Goal: Task Accomplishment & Management: Complete application form

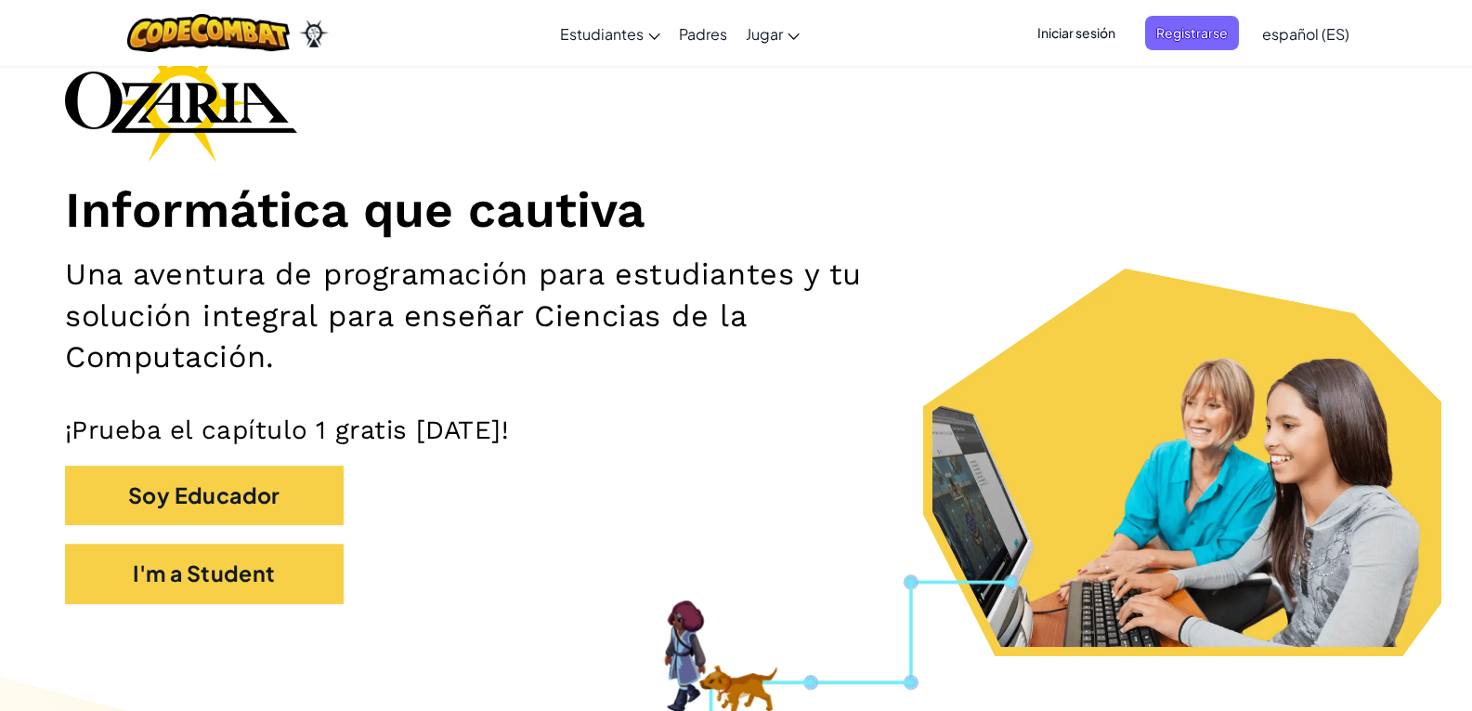
scroll to position [279, 0]
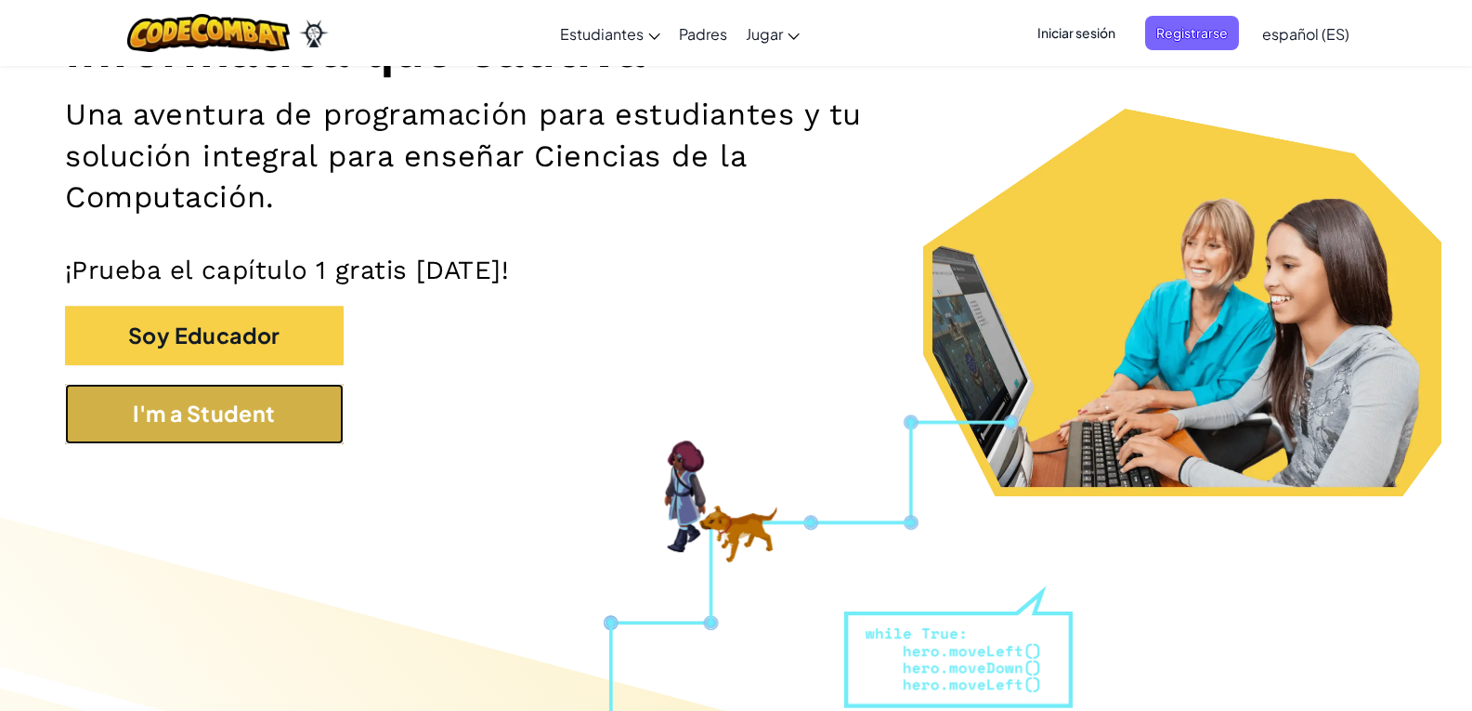
click at [233, 427] on button "I'm a Student" at bounding box center [204, 414] width 279 height 60
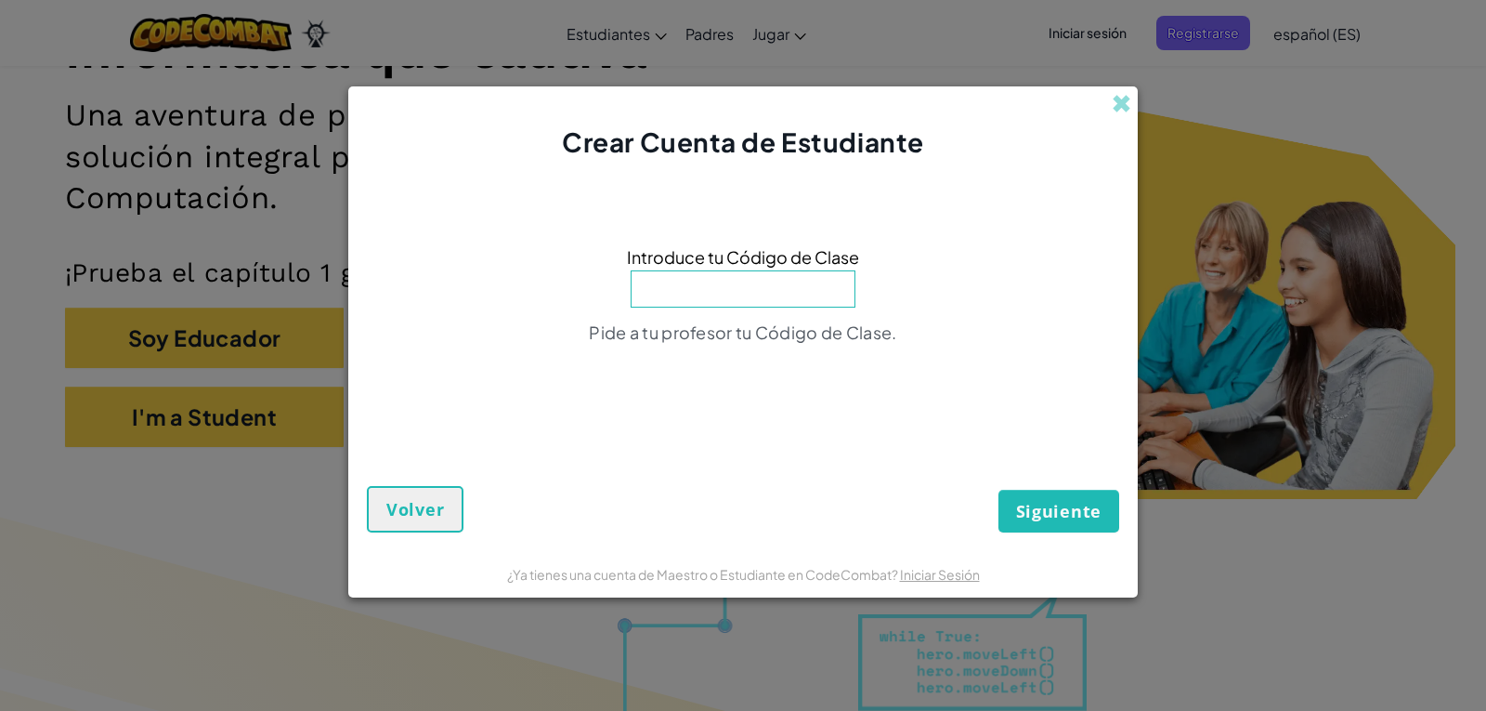
click at [758, 283] on input at bounding box center [743, 288] width 225 height 37
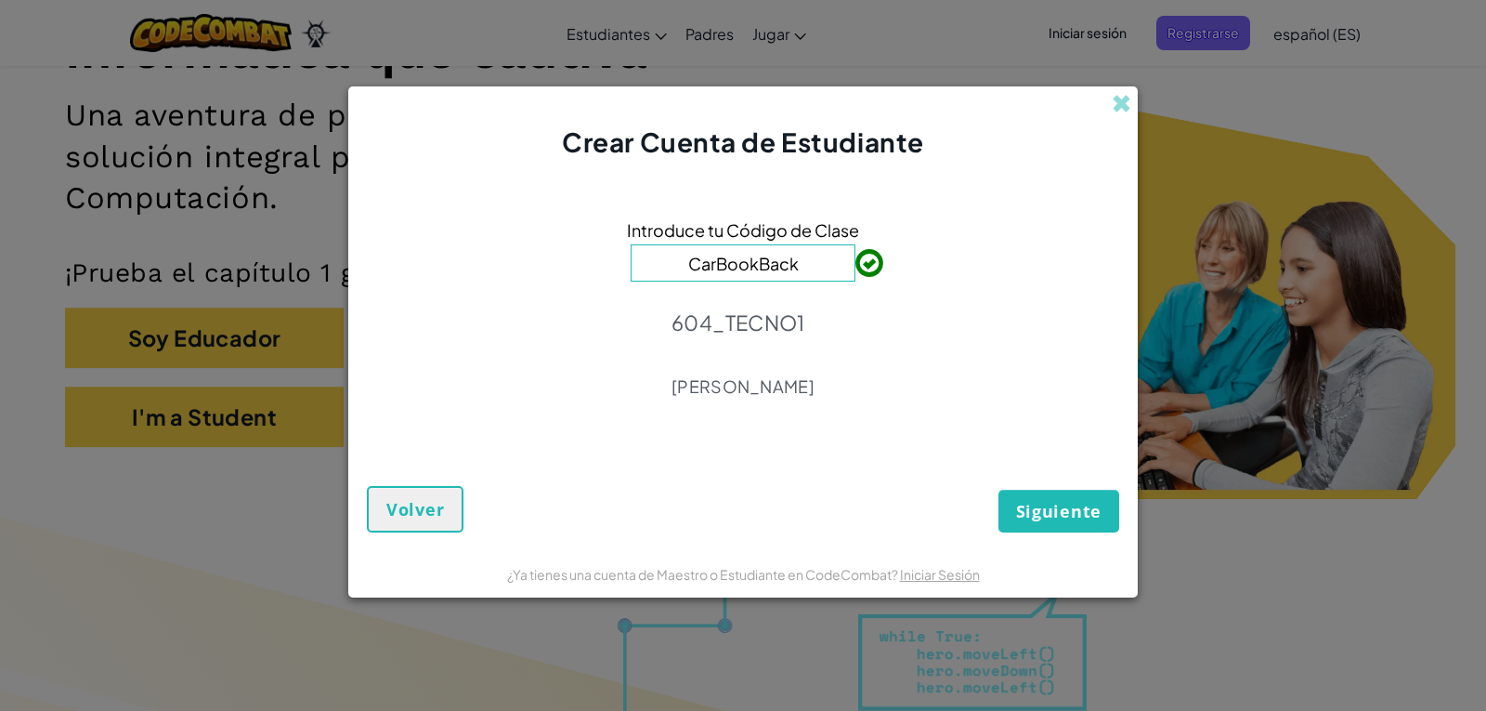
type input "CarBookBack"
click at [1041, 500] on span "Siguiente" at bounding box center [1058, 511] width 85 height 22
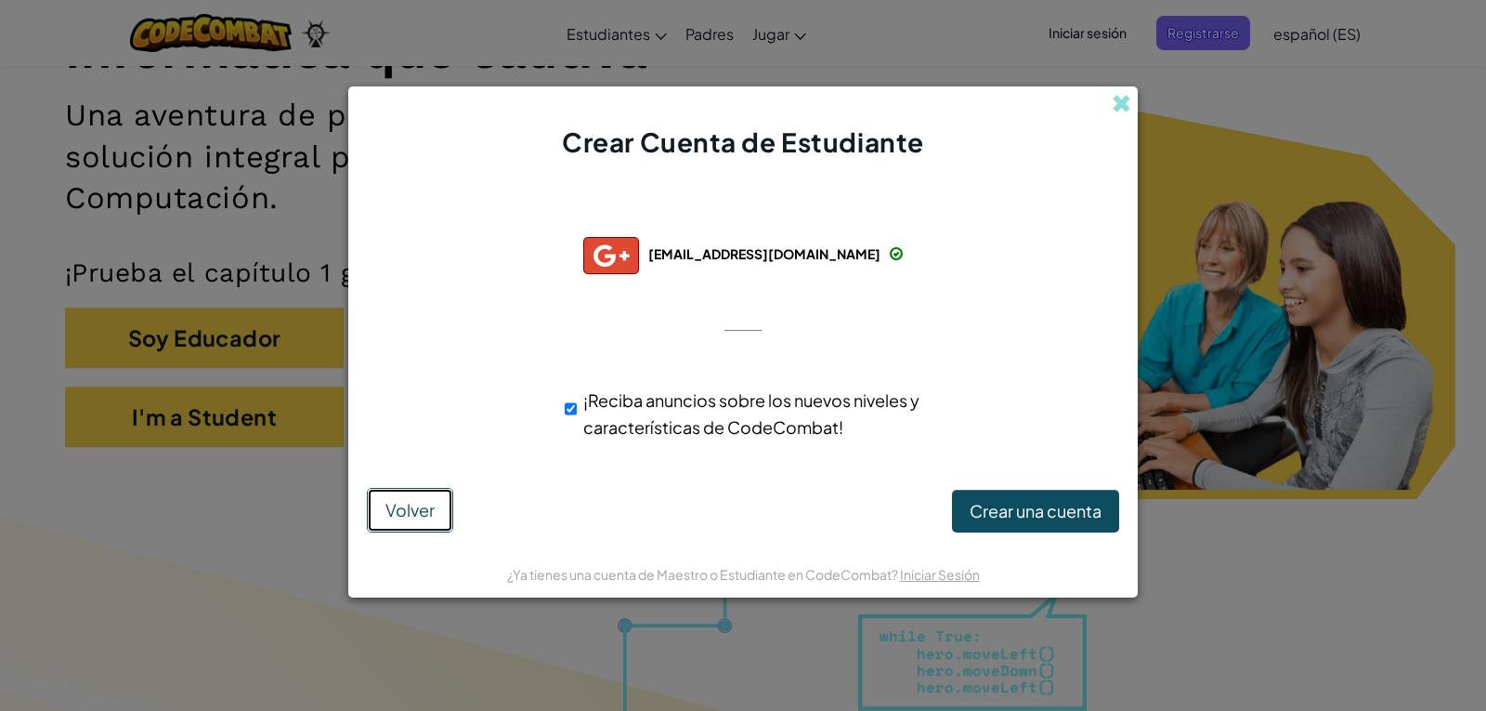
click at [426, 505] on span "Volver" at bounding box center [409, 509] width 49 height 21
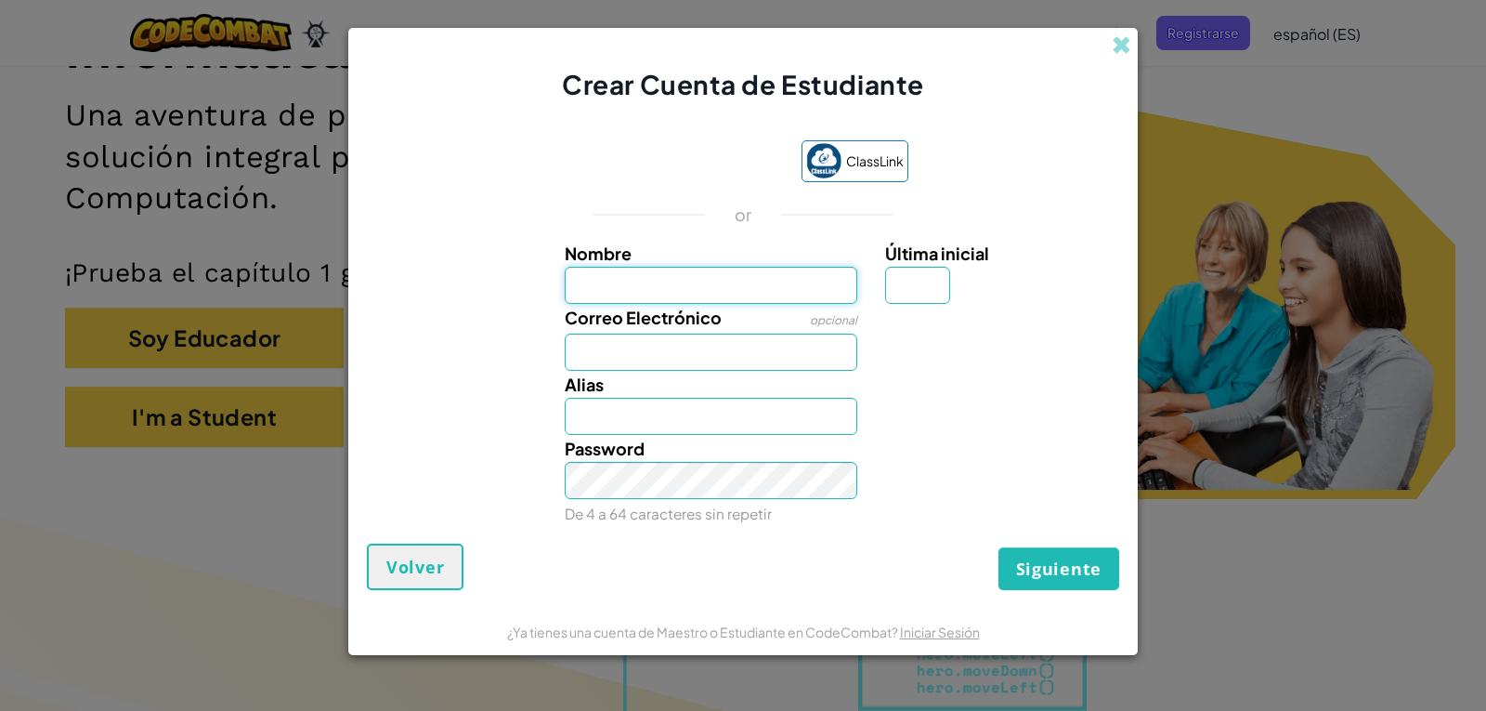
click at [808, 293] on input "Nombre" at bounding box center [712, 285] width 294 height 37
type input "[PERSON_NAME]"
click at [926, 294] on input "Última inicial" at bounding box center [917, 285] width 65 height 37
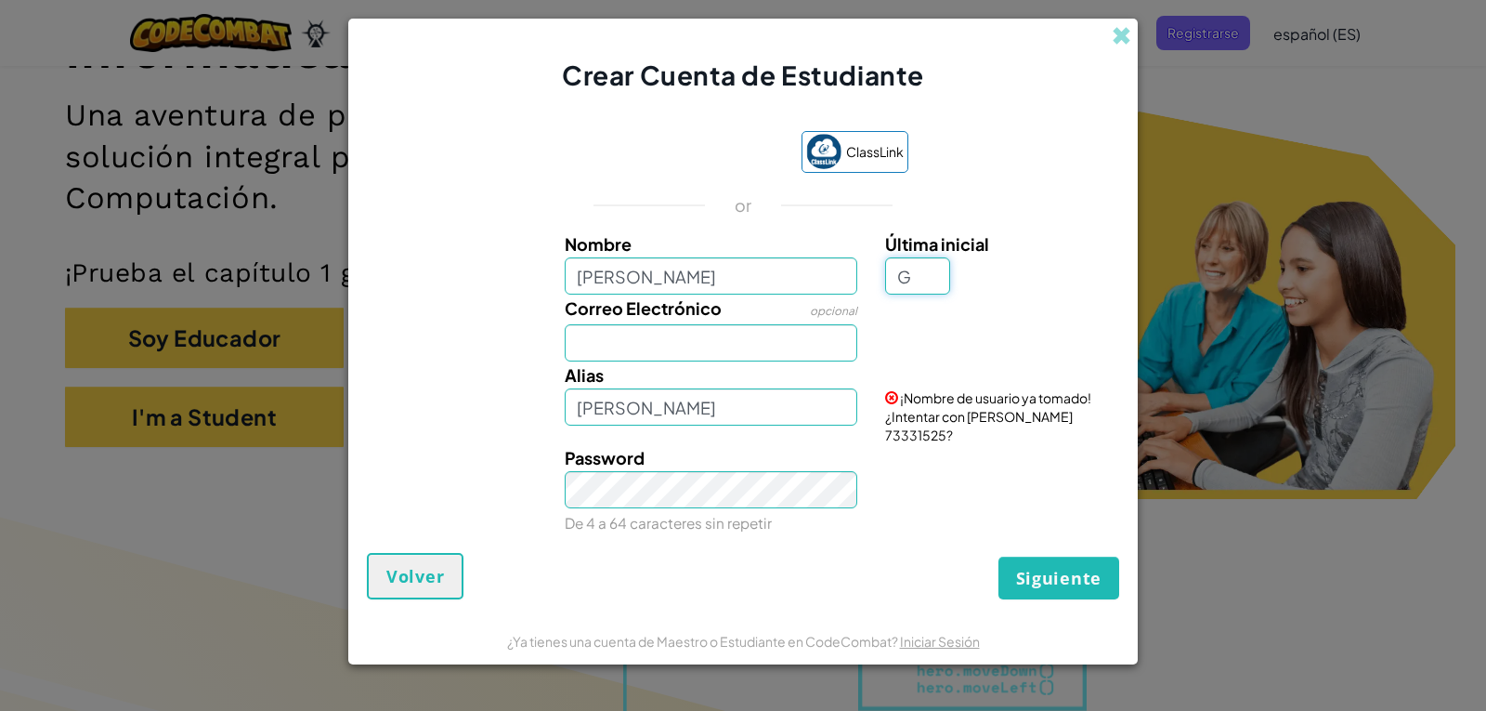
type input "G"
type input "[PERSON_NAME]"
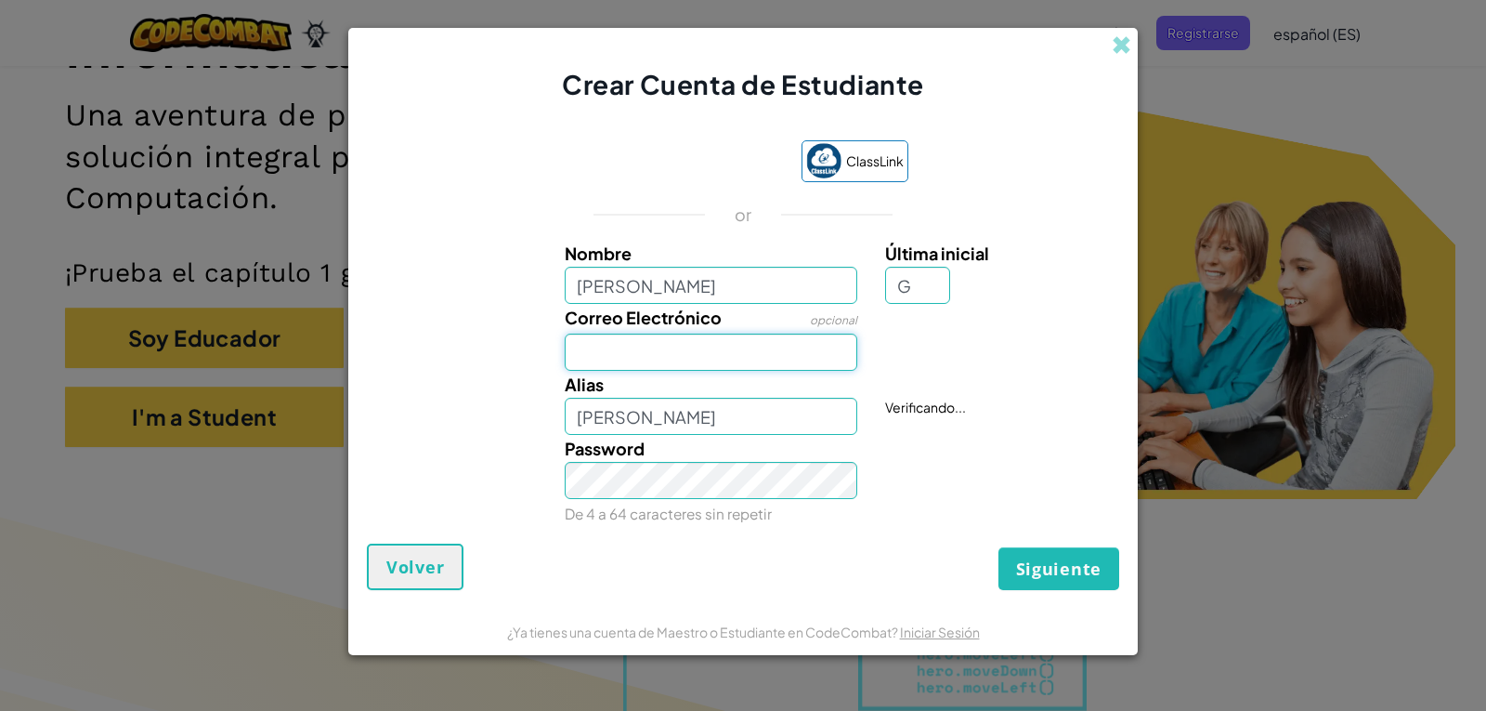
click at [794, 341] on input "Correo Electrónico" at bounding box center [712, 351] width 294 height 37
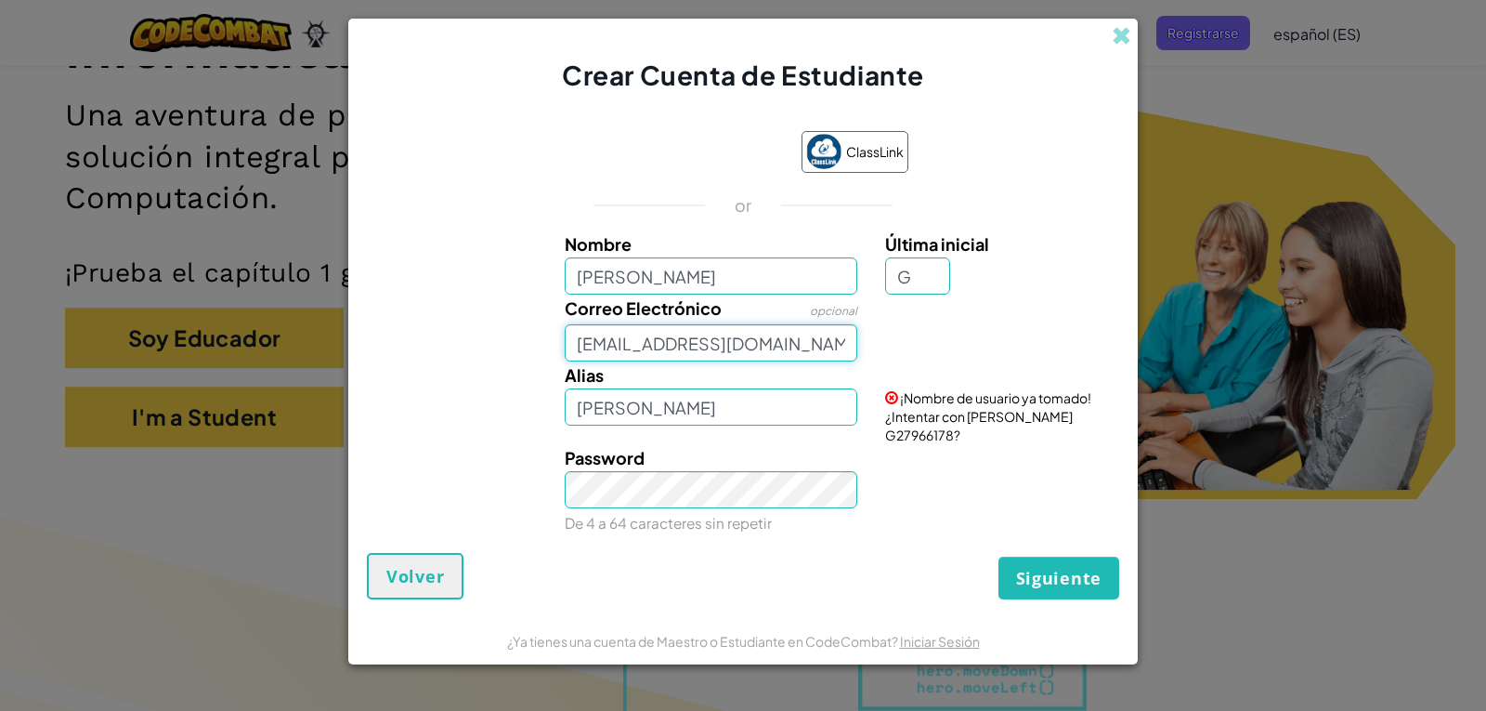
type input "[EMAIL_ADDRESS][DOMAIN_NAME]"
click at [1113, 40] on span at bounding box center [1122, 36] width 20 height 20
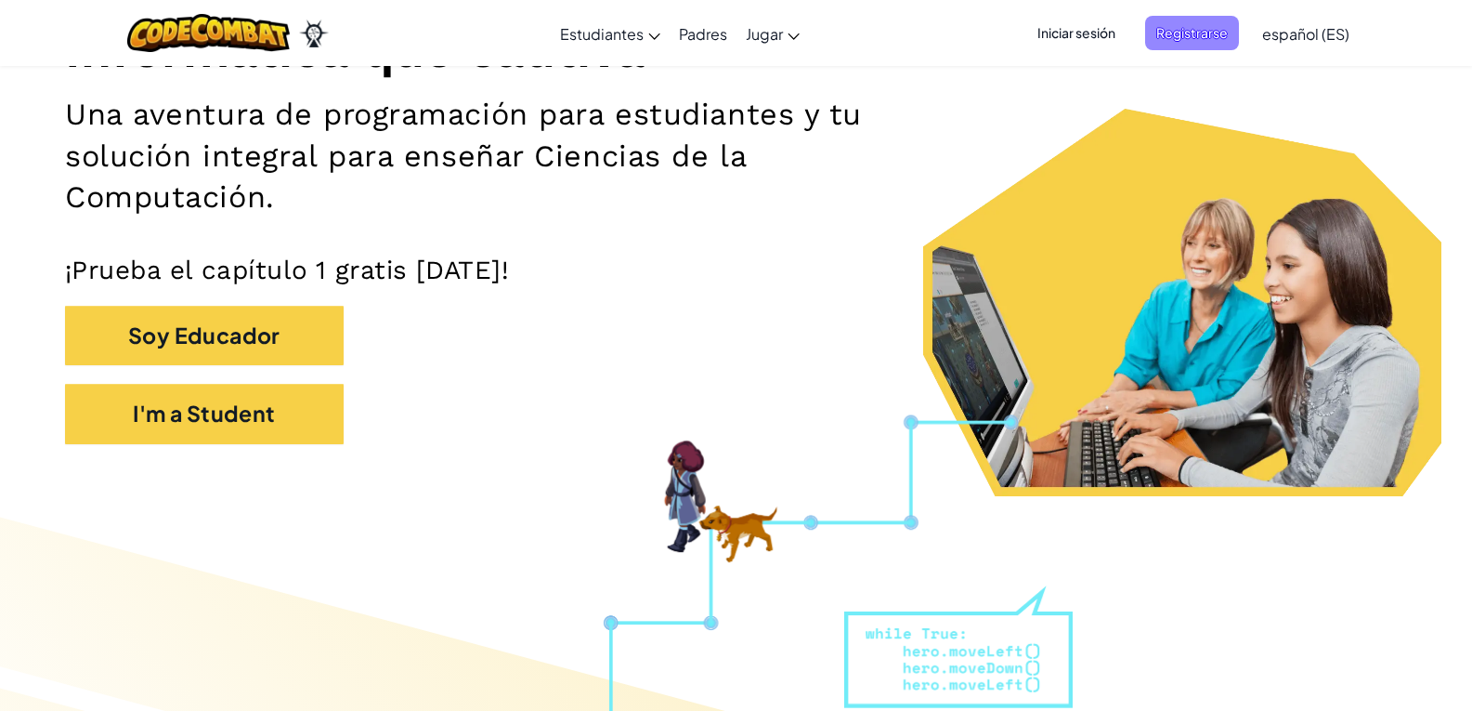
click at [1163, 29] on span "Registrarse" at bounding box center [1192, 33] width 94 height 34
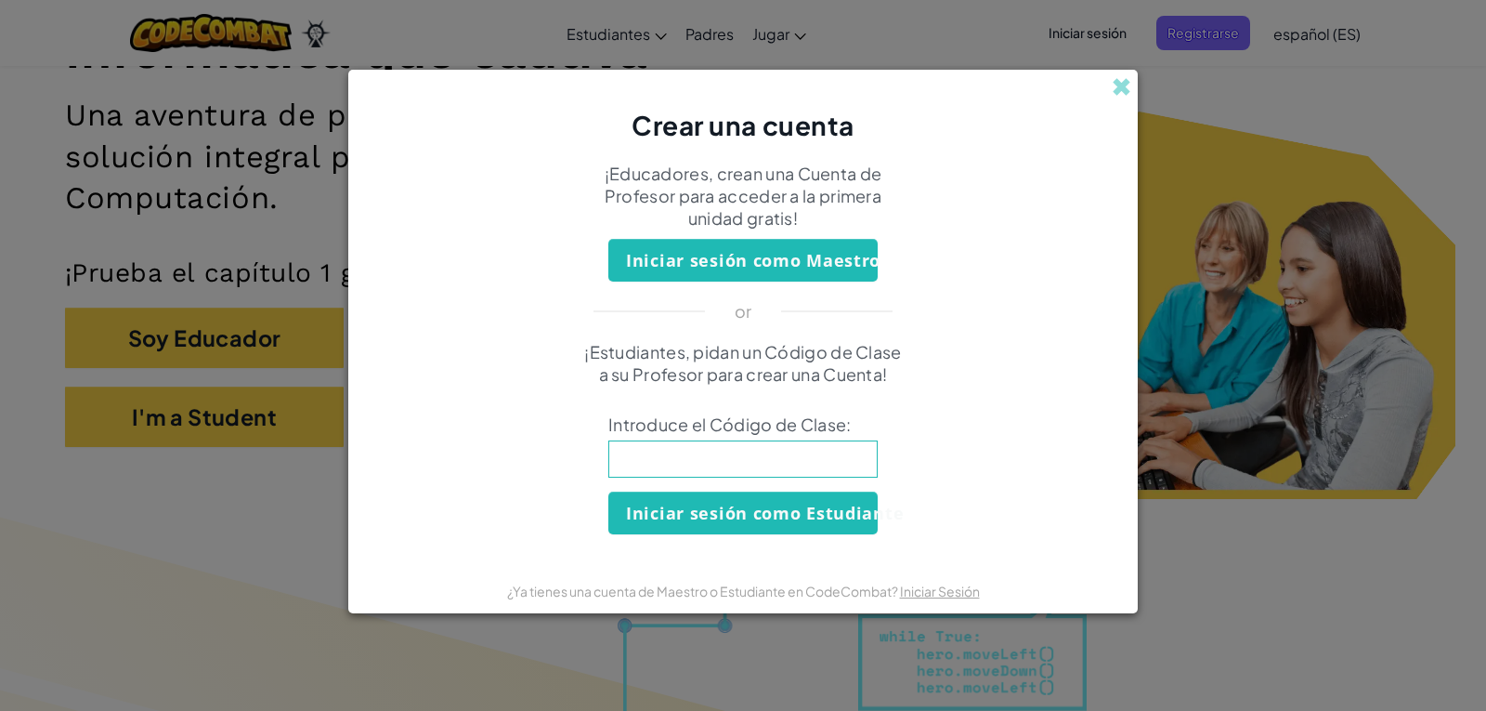
click at [829, 465] on input at bounding box center [742, 458] width 269 height 37
type input "CarBookBack"
click at [811, 515] on button "Iniciar sesión como Estudiante" at bounding box center [742, 512] width 269 height 43
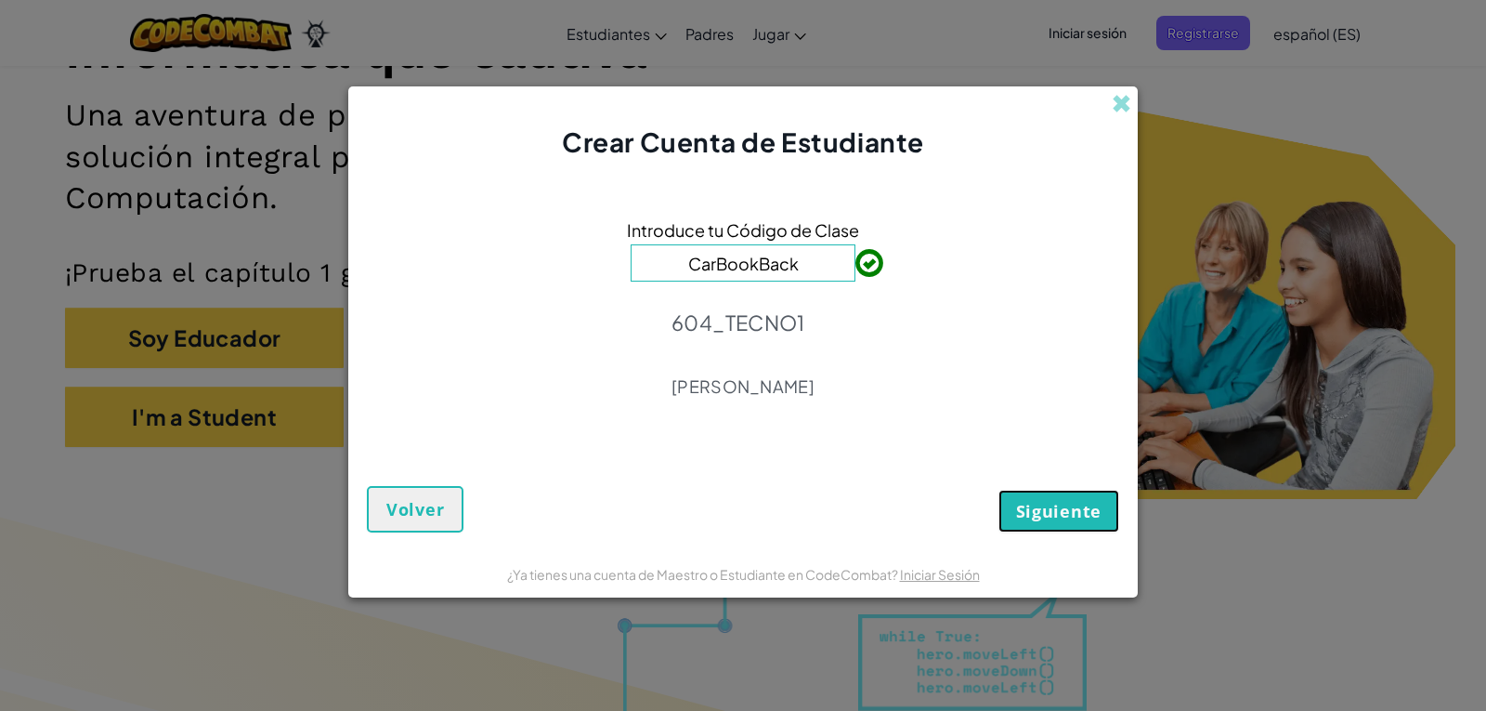
click at [1053, 519] on span "Siguiente" at bounding box center [1058, 511] width 85 height 22
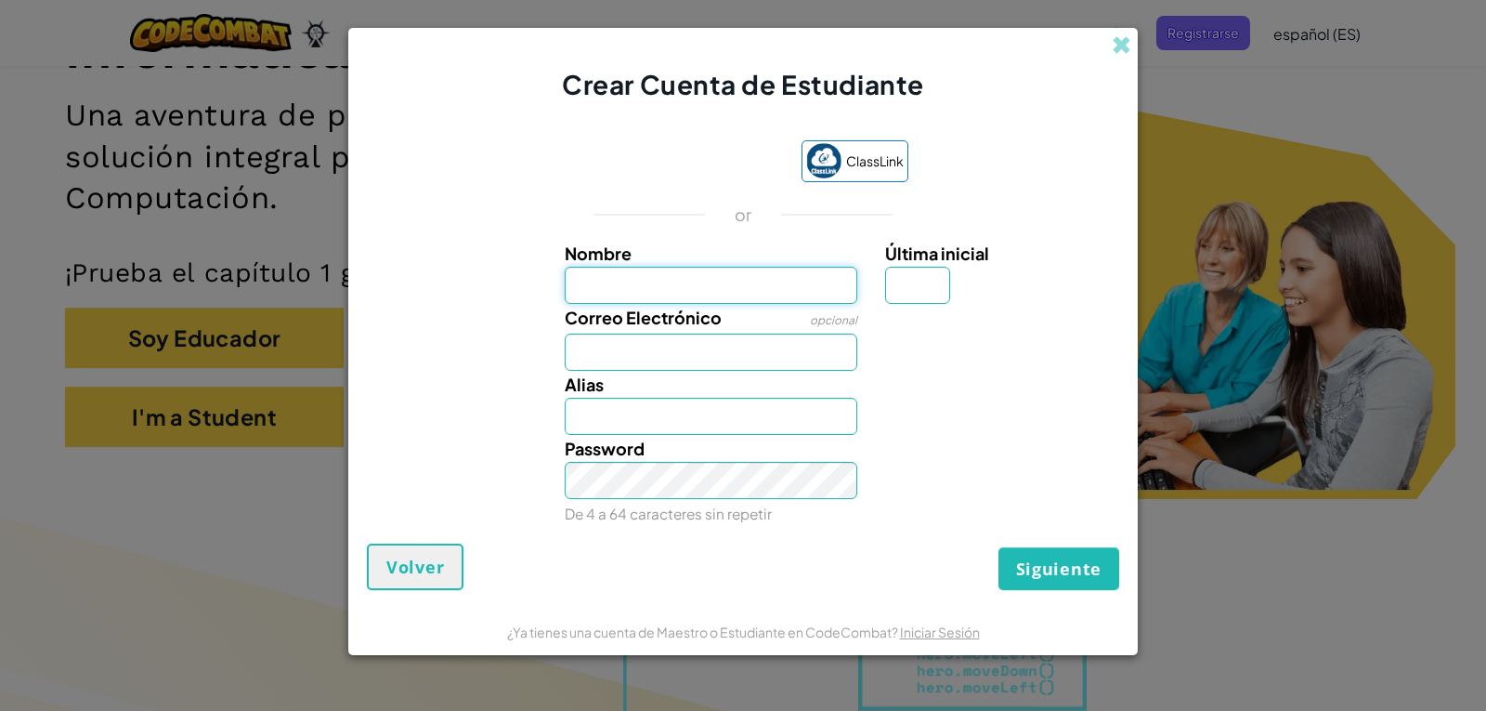
click at [690, 282] on input "Nombre" at bounding box center [712, 285] width 294 height 37
type input "[PERSON_NAME]"
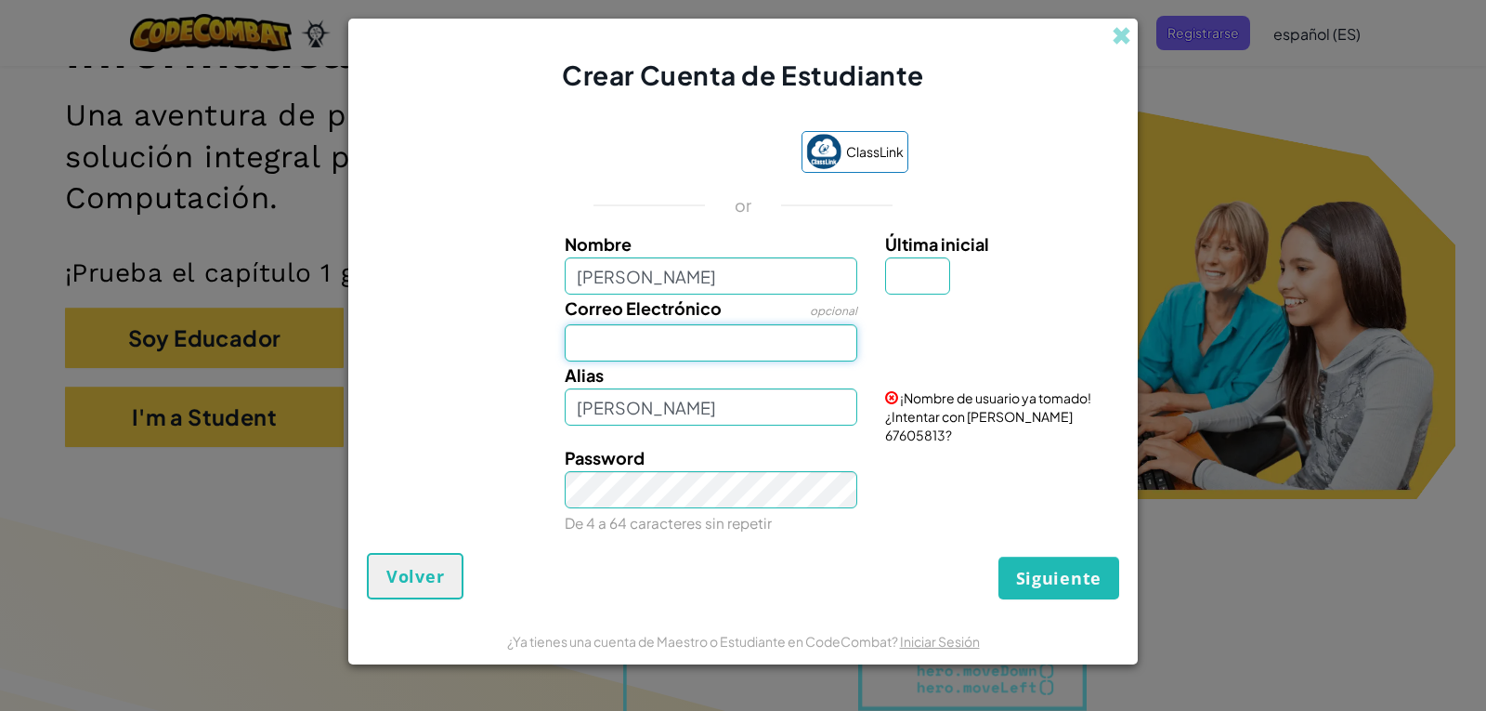
click at [717, 361] on input "Correo Electrónico" at bounding box center [712, 342] width 294 height 37
type input "[EMAIL_ADDRESS][DOMAIN_NAME]"
click at [709, 413] on input "[PERSON_NAME]" at bounding box center [712, 406] width 294 height 37
click at [936, 283] on input "Última inicial" at bounding box center [917, 275] width 65 height 37
type input "G"
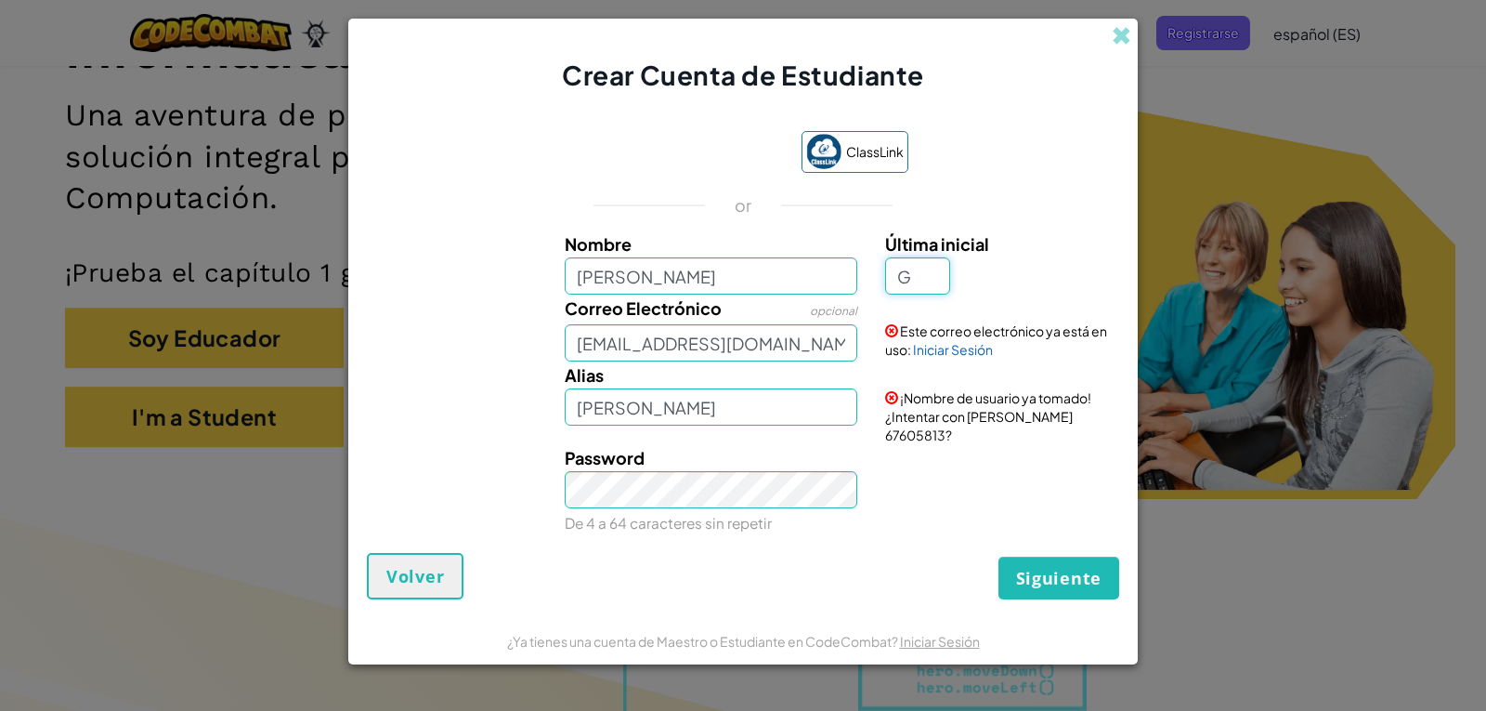
type input "[PERSON_NAME]"
click at [1084, 571] on span "Siguiente" at bounding box center [1058, 578] width 85 height 22
click at [1066, 567] on button "Crear una cuenta" at bounding box center [1023, 577] width 191 height 43
click at [1118, 45] on span at bounding box center [1122, 36] width 20 height 20
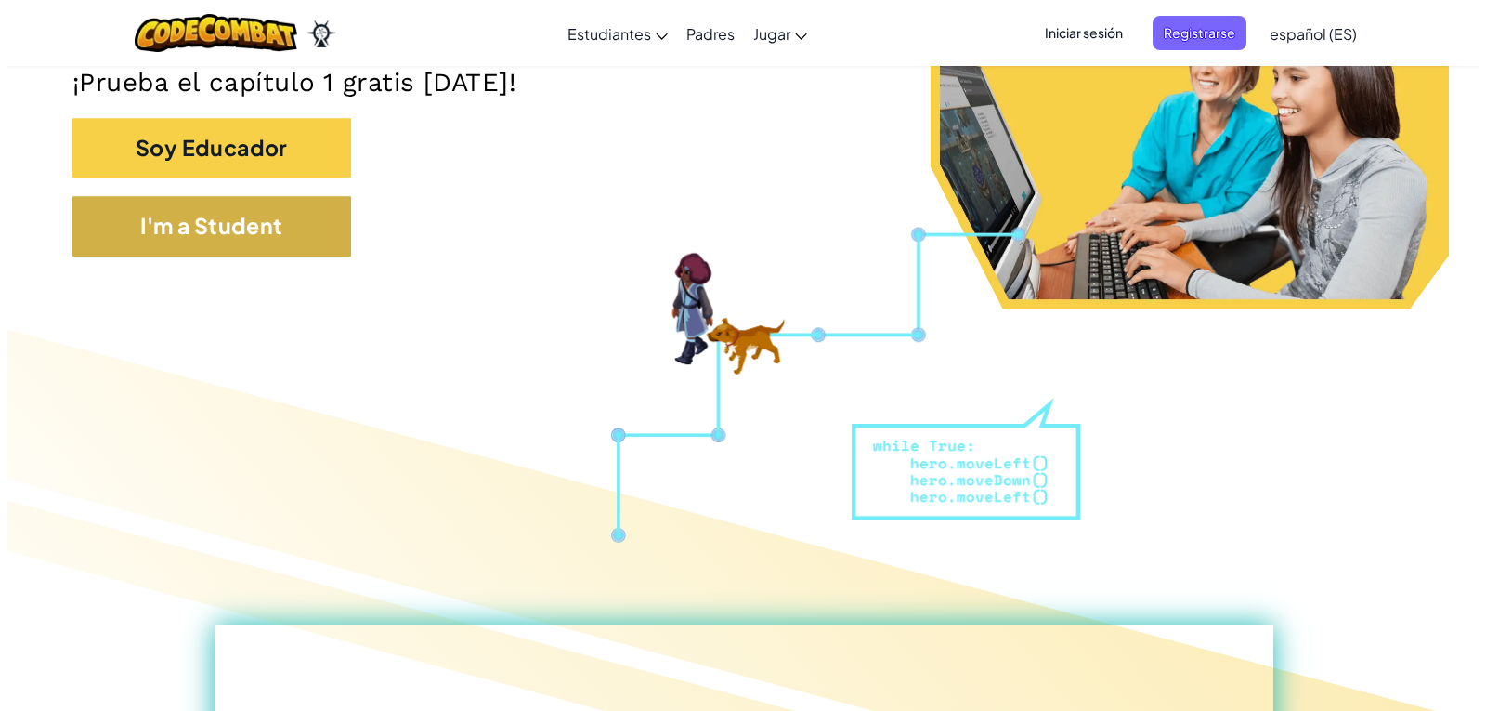
scroll to position [464, 0]
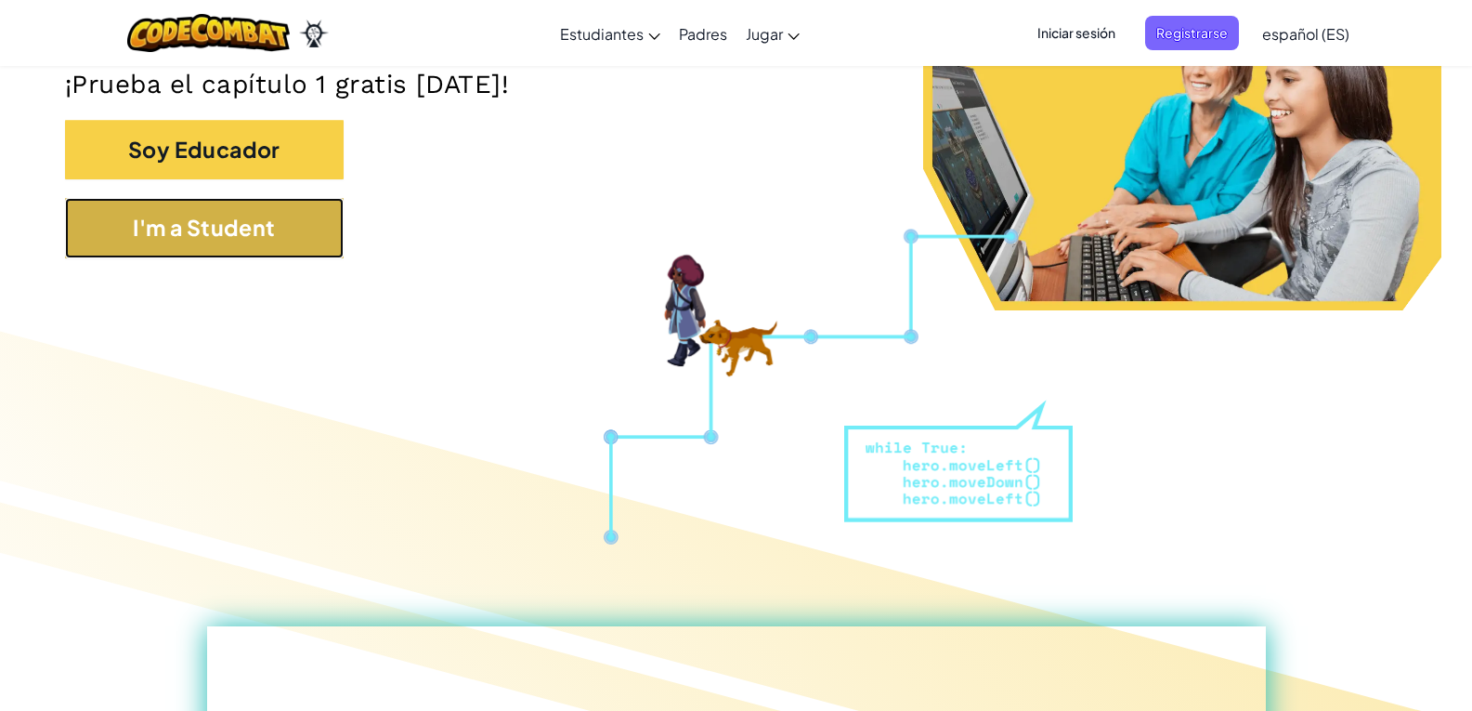
click at [160, 235] on button "I'm a Student" at bounding box center [204, 228] width 279 height 60
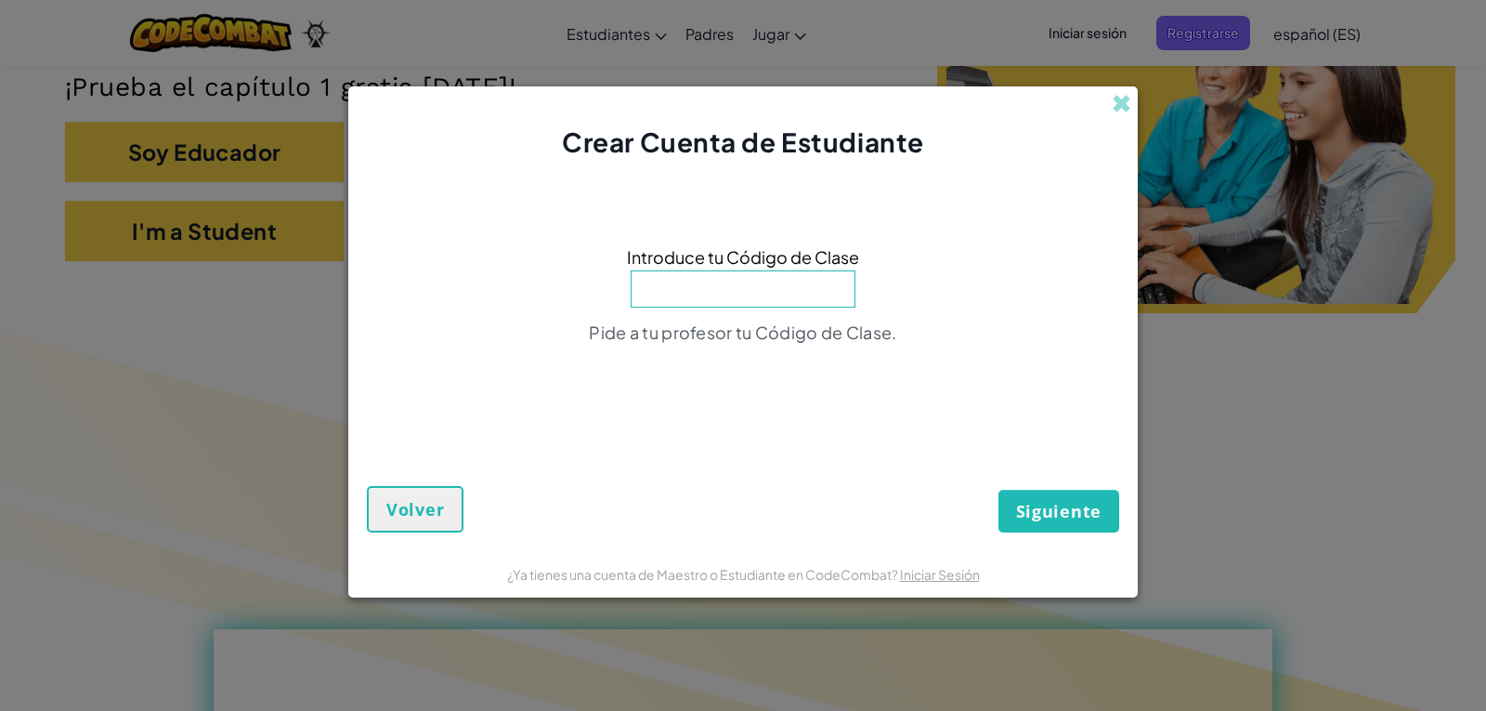
click at [795, 293] on input at bounding box center [743, 288] width 225 height 37
type input "CarBookBack"
click at [1022, 506] on span "Siguiente" at bounding box center [1058, 511] width 85 height 22
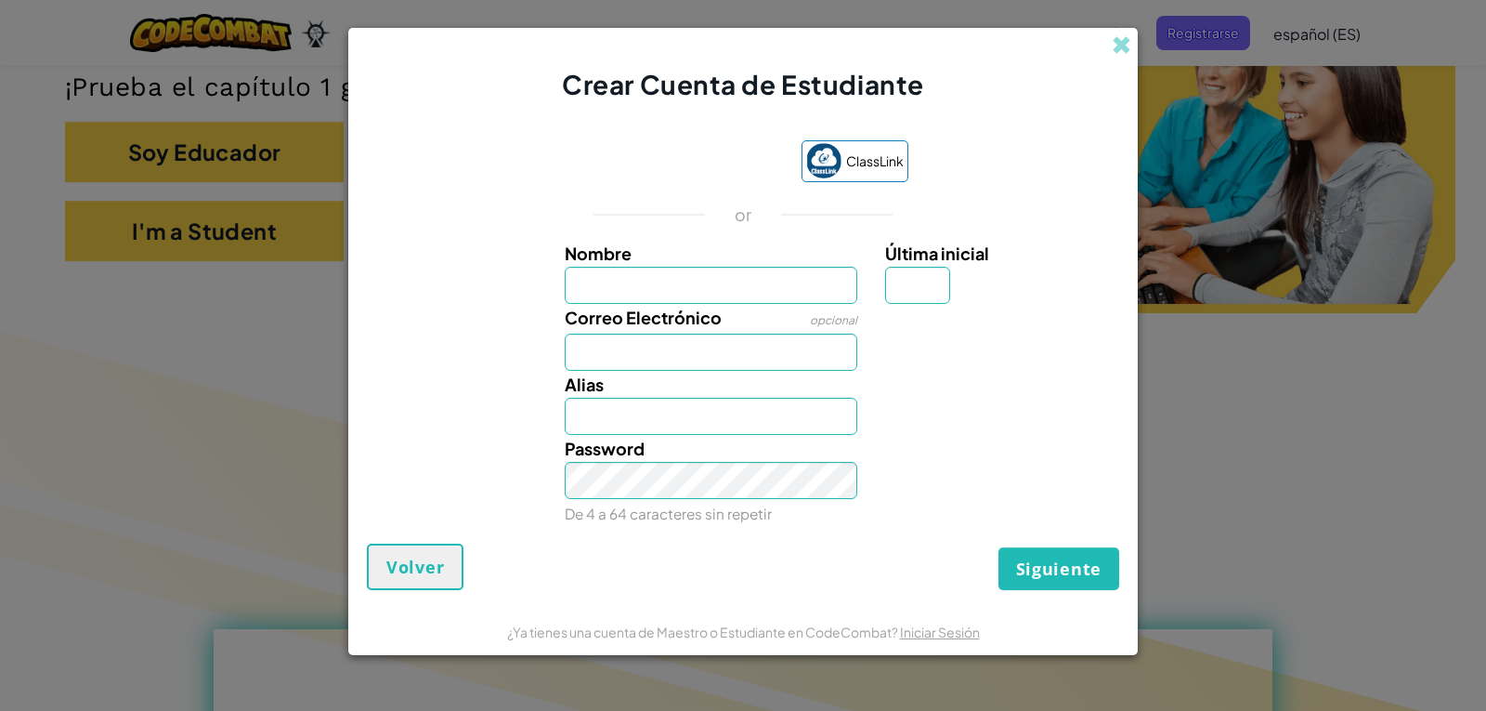
click at [942, 643] on div "¿Ya tienes una cuenta de Maestro o Estudiante en CodeCombat? Iniciar Sesión" at bounding box center [743, 632] width 473 height 24
click at [942, 634] on link "Iniciar Sesión" at bounding box center [940, 631] width 80 height 17
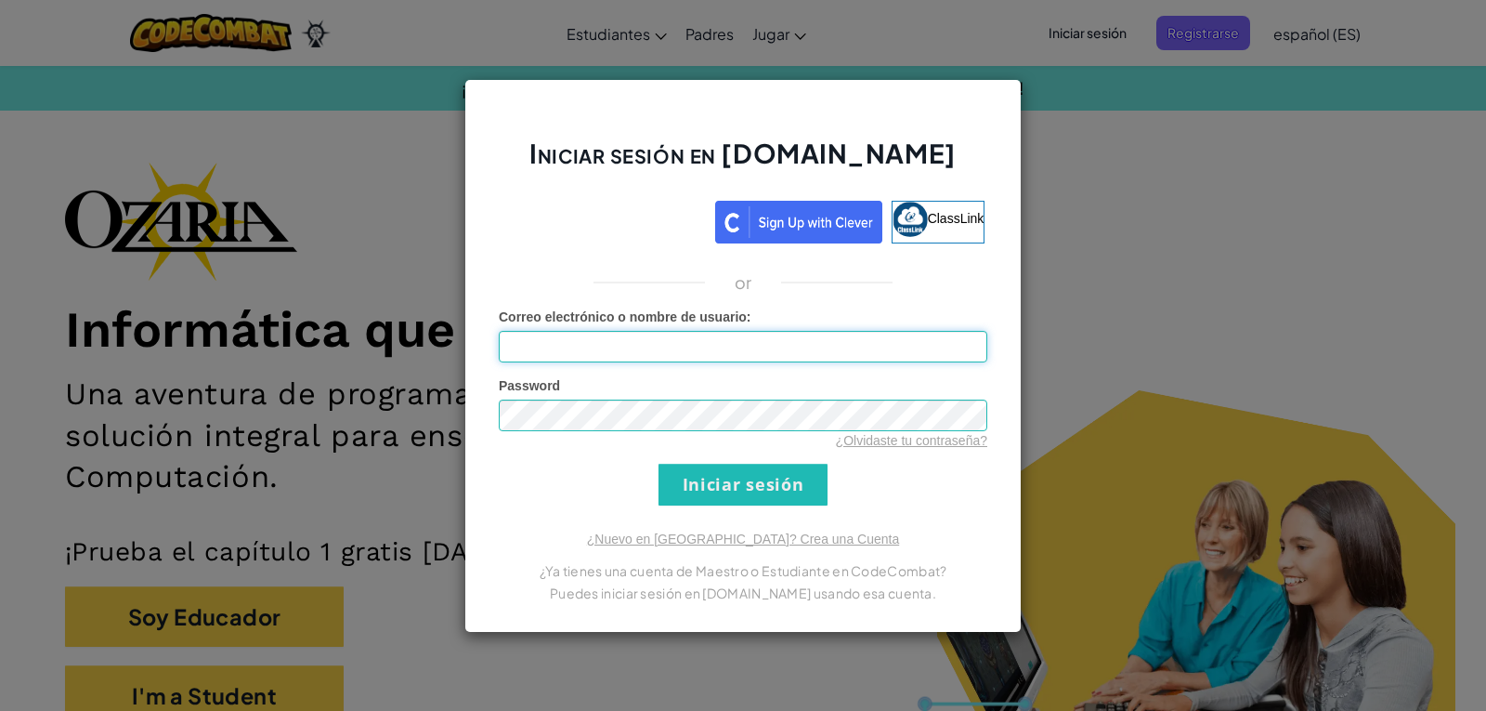
click at [674, 360] on input "Correo electrónico o nombre de usuario :" at bounding box center [743, 347] width 489 height 32
type input "R"
type input "[EMAIL_ADDRESS][DOMAIN_NAME]"
click at [714, 493] on input "Iniciar sesión" at bounding box center [743, 484] width 169 height 42
